Goal: Task Accomplishment & Management: Manage account settings

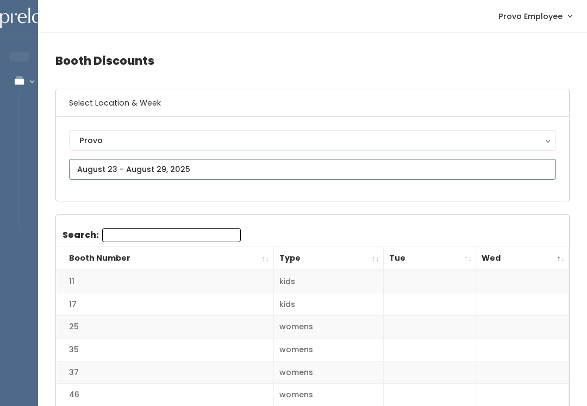
click at [264, 177] on input "text" at bounding box center [312, 169] width 487 height 21
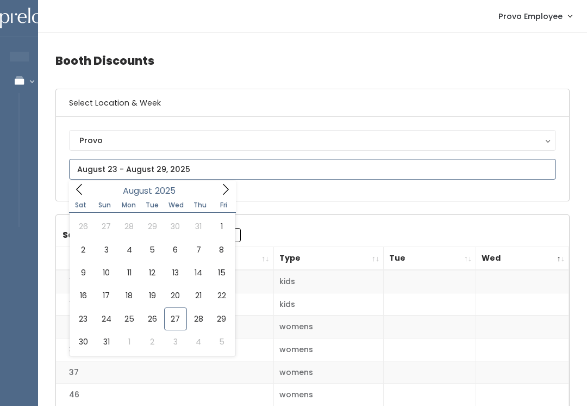
click at [220, 178] on input "text" at bounding box center [312, 169] width 487 height 21
click at [222, 197] on span at bounding box center [225, 188] width 21 height 17
click at [85, 189] on span at bounding box center [79, 188] width 21 height 17
type input "August 30 to September 5"
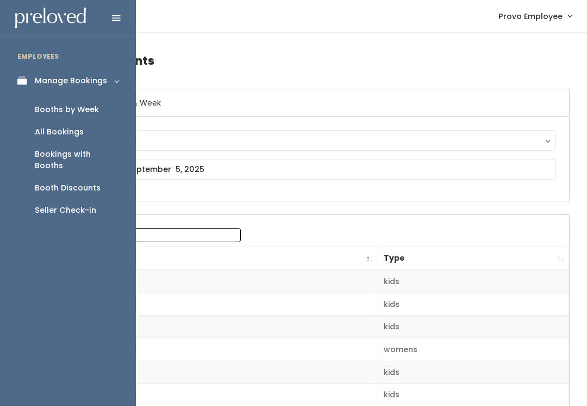
click at [90, 115] on link "Booths by Week" at bounding box center [68, 109] width 136 height 22
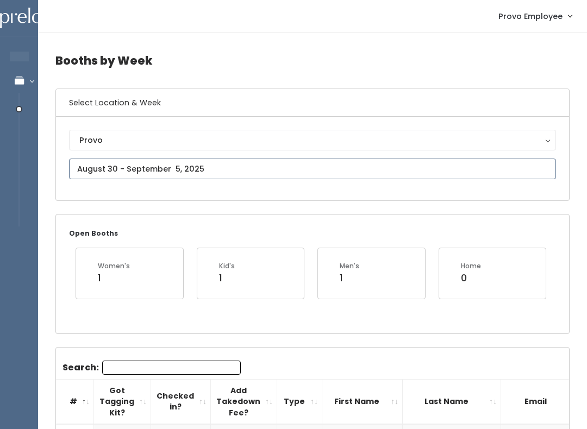
click at [243, 164] on input "text" at bounding box center [312, 169] width 487 height 21
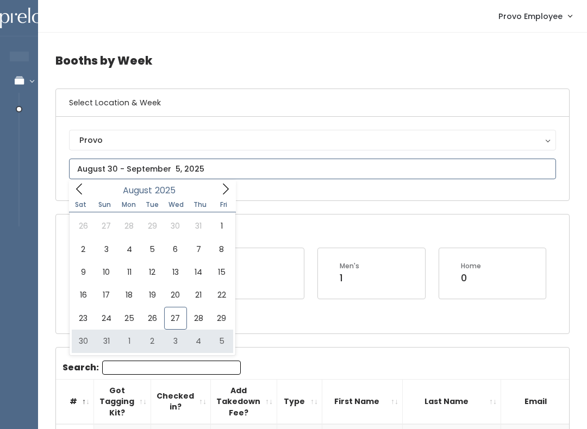
type input "August 30 to September 5"
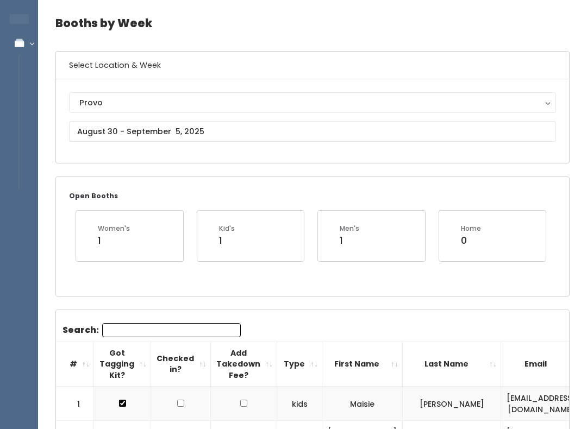
scroll to position [20, 0]
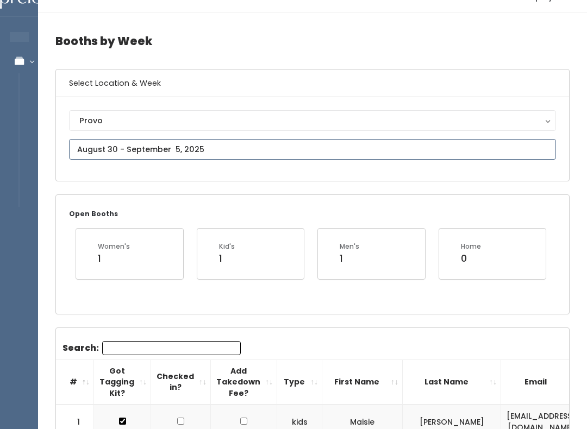
click at [373, 153] on input "text" at bounding box center [312, 149] width 487 height 21
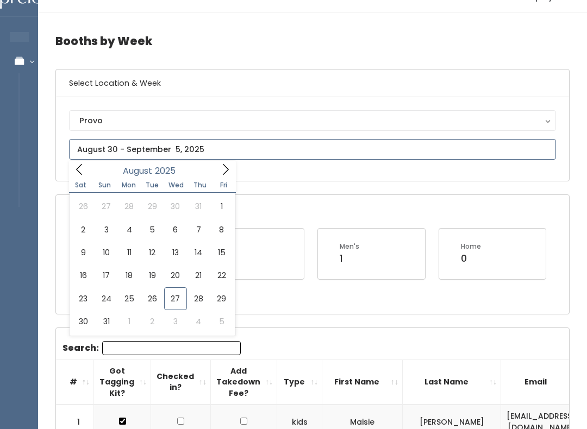
click at [235, 159] on input "text" at bounding box center [312, 149] width 487 height 21
click at [225, 172] on icon at bounding box center [226, 170] width 12 height 12
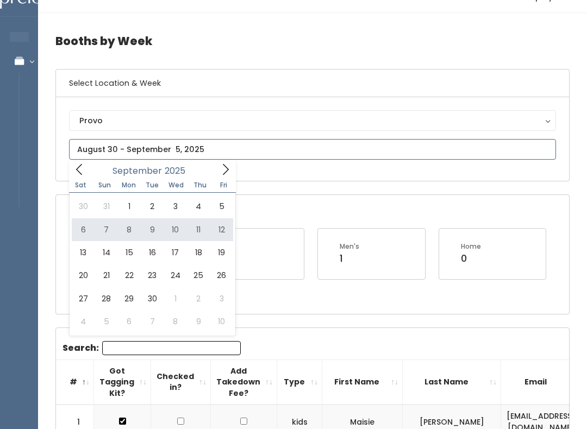
type input "September 6 to September 12"
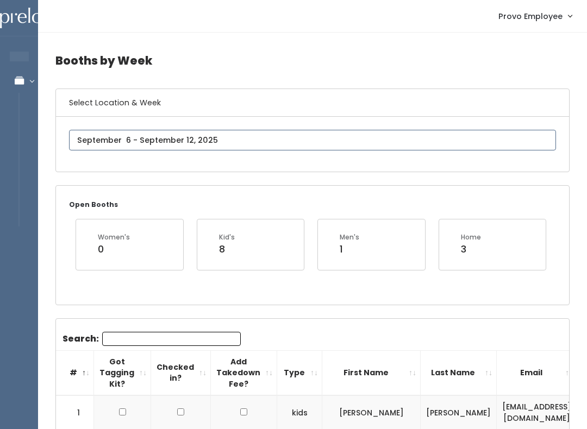
click at [303, 132] on input "text" at bounding box center [312, 140] width 487 height 21
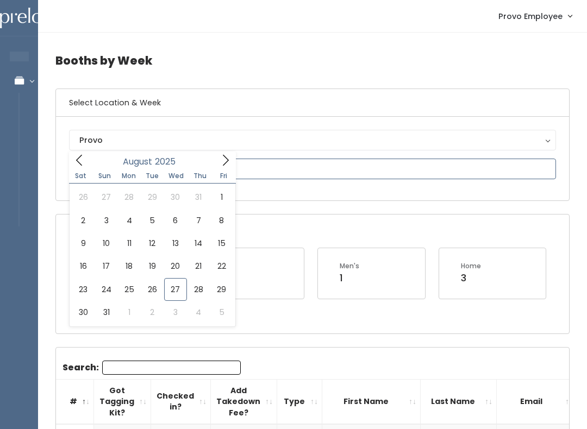
click at [223, 155] on icon at bounding box center [226, 160] width 12 height 12
type input "September 20 to September 26"
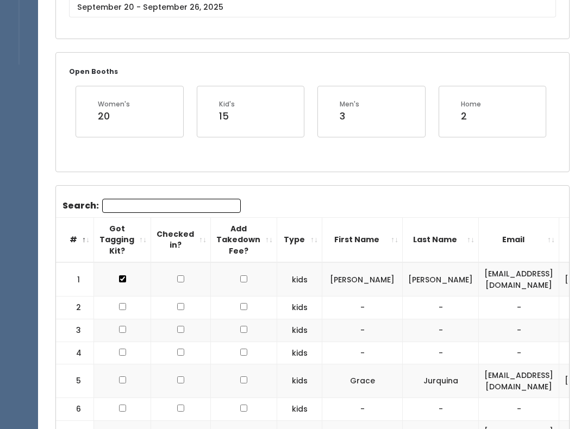
scroll to position [163, 0]
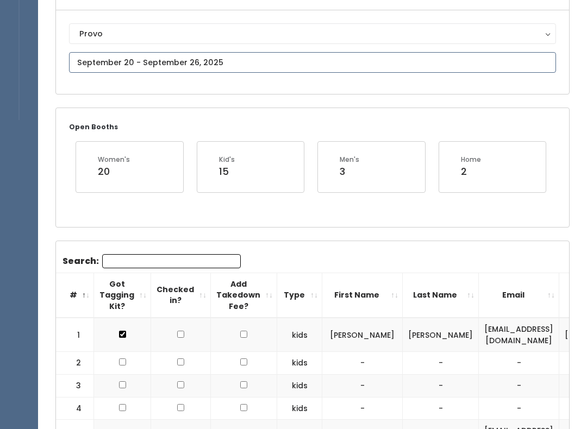
click at [320, 59] on input "text" at bounding box center [312, 63] width 487 height 21
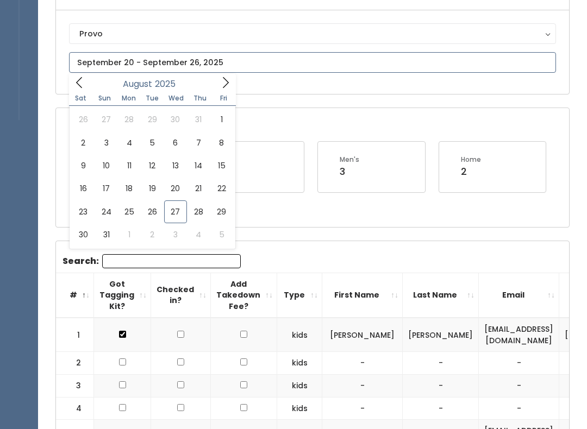
scroll to position [107, 0]
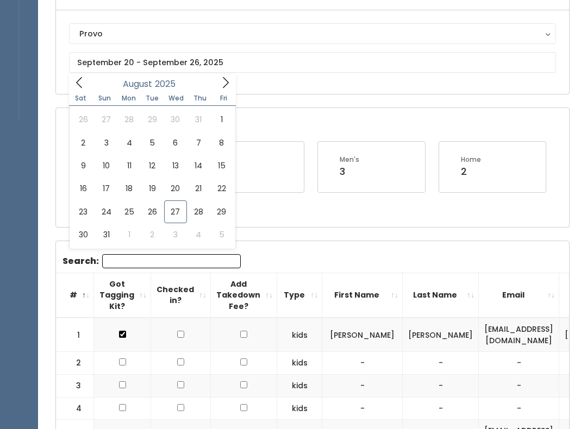
click at [352, 93] on div "Provo [GEOGRAPHIC_DATA] [GEOGRAPHIC_DATA][PERSON_NAME] Spanish Fork Provo" at bounding box center [312, 52] width 513 height 84
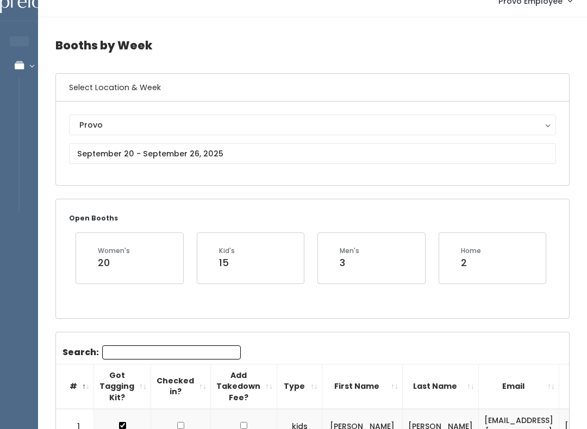
scroll to position [0, 0]
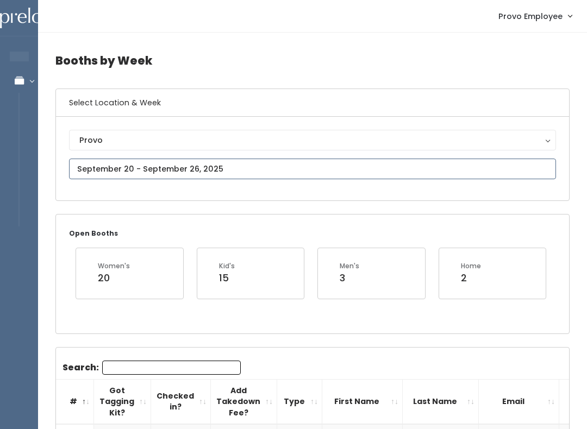
click at [414, 166] on input "text" at bounding box center [312, 169] width 487 height 21
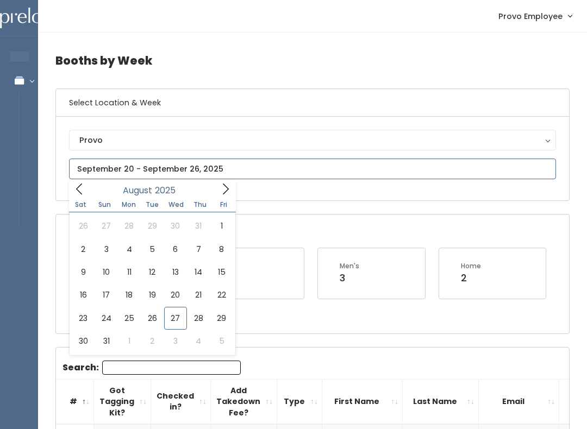
click at [231, 185] on icon at bounding box center [226, 189] width 12 height 12
click at [465, 192] on div "Provo Houston Layton Sandy Spanish Fork Provo" at bounding box center [312, 159] width 513 height 84
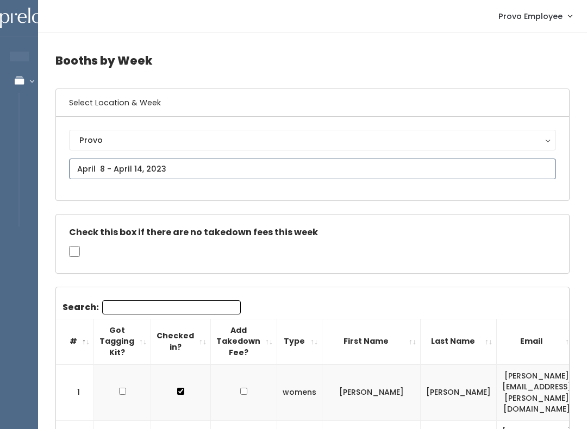
click at [369, 172] on input "text" at bounding box center [312, 169] width 487 height 21
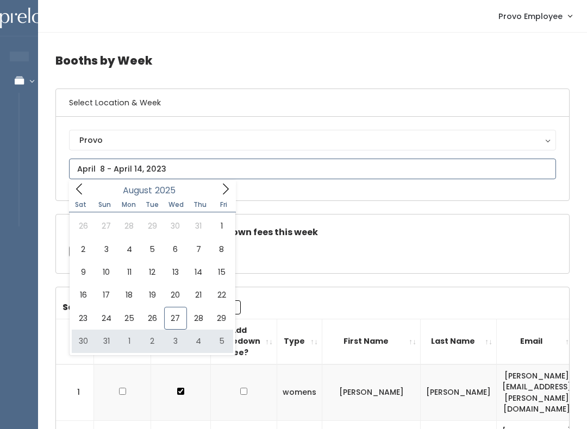
type input "August 30 to September 5"
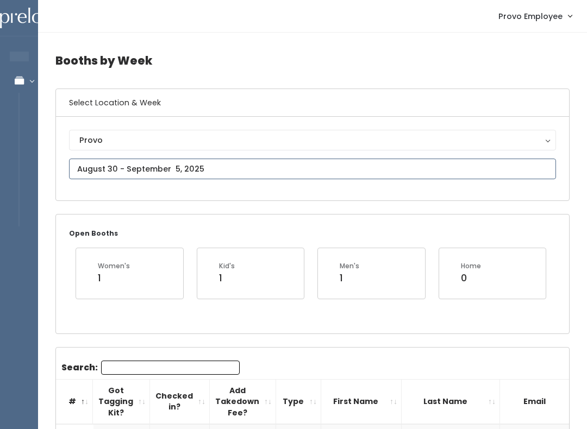
click at [170, 165] on input "text" at bounding box center [312, 169] width 487 height 21
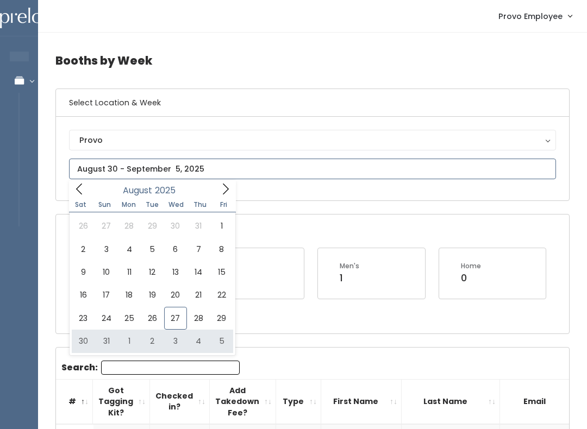
type input "August 30 to September 5"
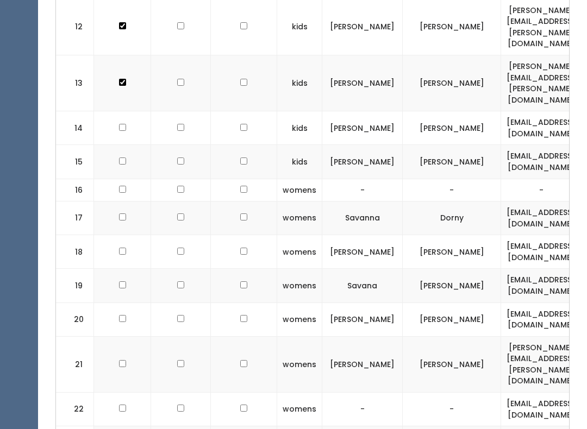
scroll to position [810, 0]
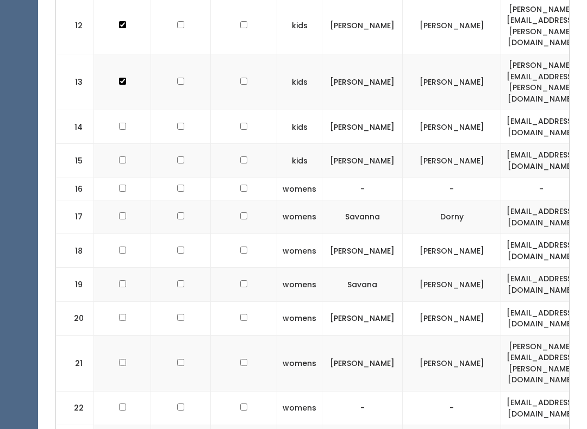
checkbox input "true"
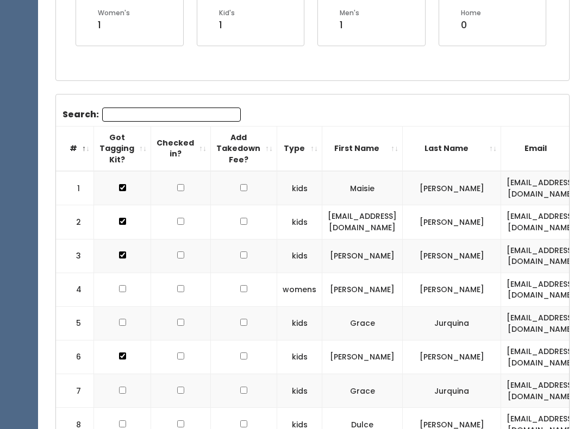
scroll to position [0, 0]
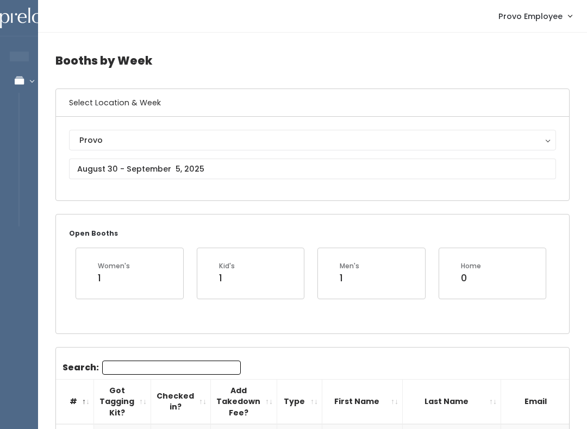
click at [60, 172] on div "Provo Houston Layton Sandy Spanish Fork Provo" at bounding box center [312, 159] width 513 height 84
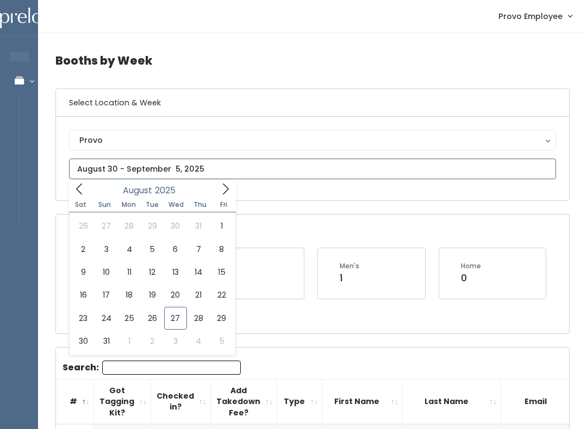
click at [227, 189] on icon at bounding box center [226, 189] width 12 height 12
type input "September 13 to September 19"
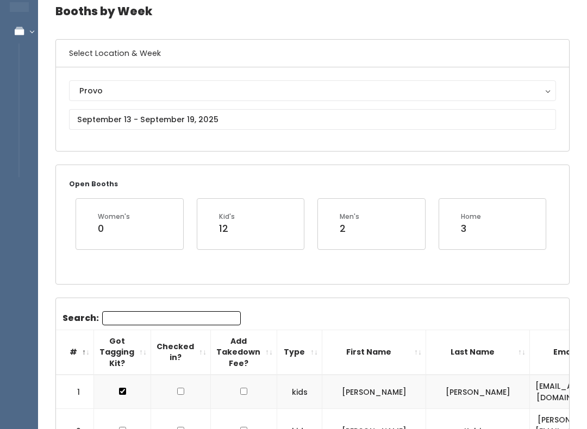
scroll to position [49, 0]
click at [157, 114] on input "text" at bounding box center [312, 120] width 487 height 21
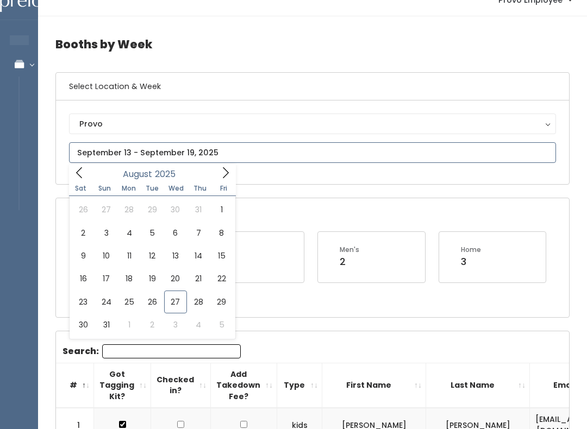
scroll to position [0, 0]
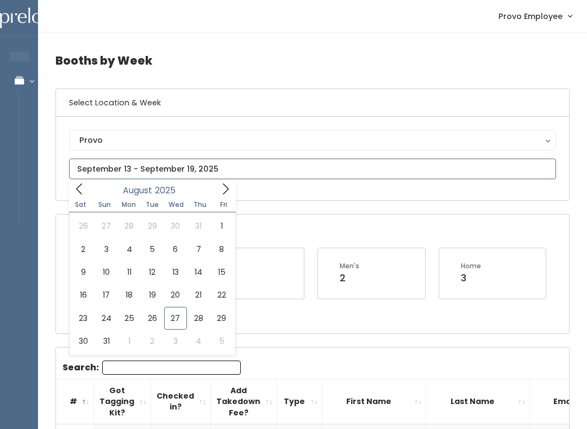
click at [225, 188] on icon at bounding box center [226, 189] width 12 height 12
type input "[DATE] to [DATE]"
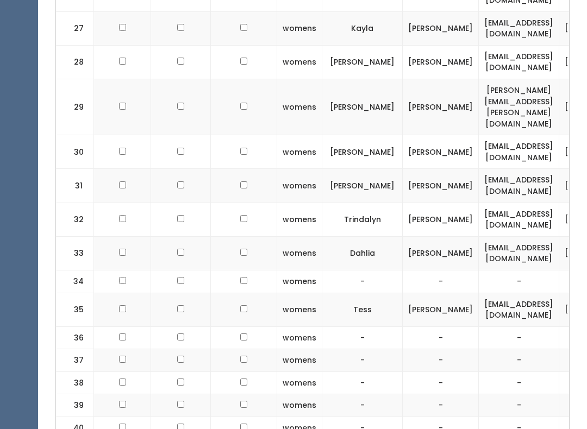
scroll to position [1124, 0]
checkbox input "true"
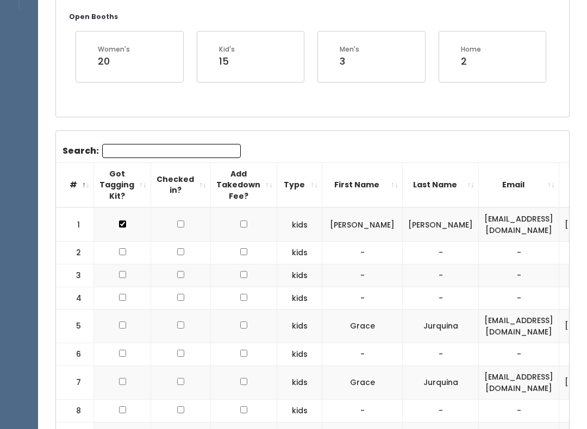
scroll to position [203, 0]
